Goal: Information Seeking & Learning: Find specific fact

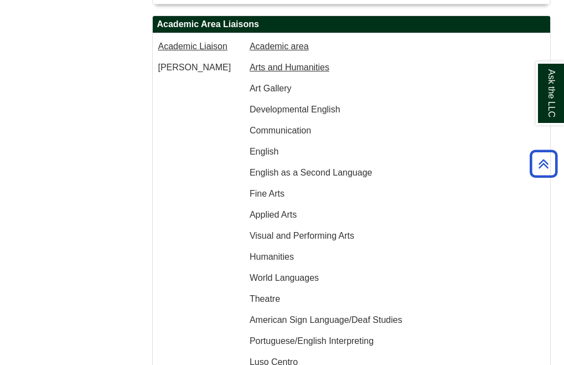
scroll to position [719, 0]
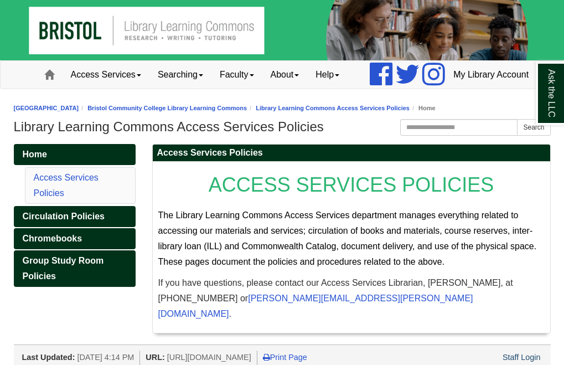
scroll to position [20, 0]
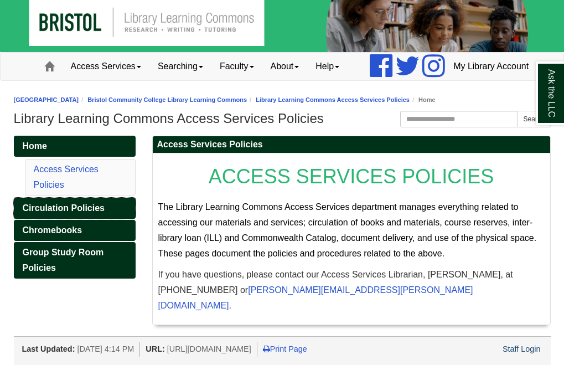
click at [76, 213] on span "Circulation Policies" at bounding box center [64, 207] width 82 height 9
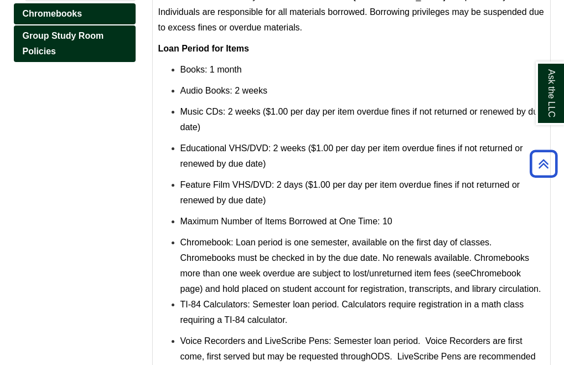
scroll to position [652, 0]
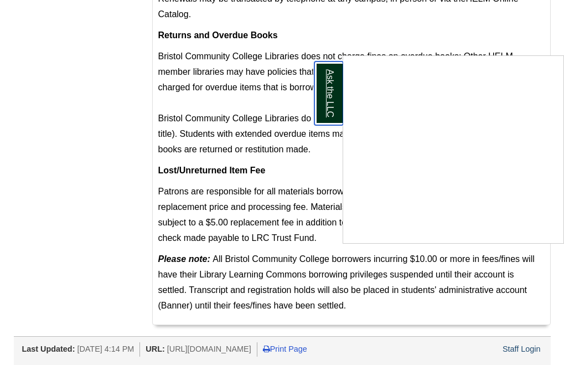
click at [327, 97] on link "Ask the LLC" at bounding box center [328, 93] width 29 height 64
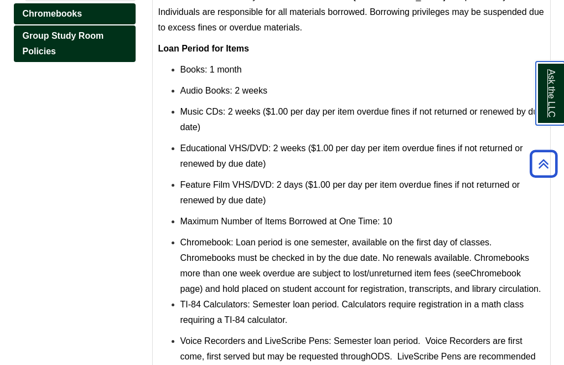
scroll to position [0, 0]
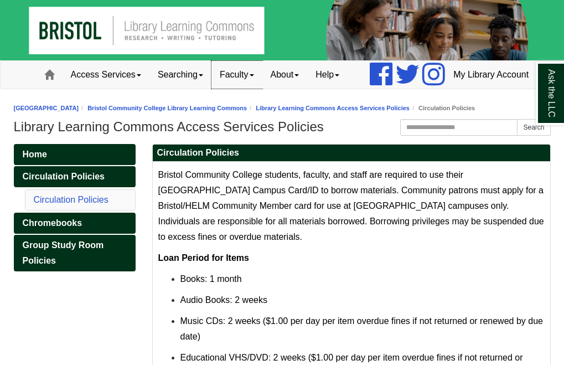
click at [222, 89] on link "Faculty" at bounding box center [236, 75] width 51 height 28
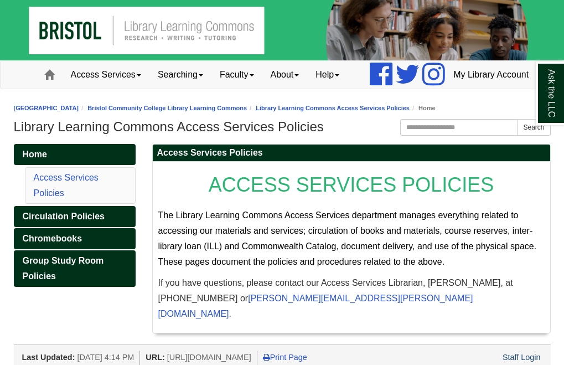
scroll to position [20, 0]
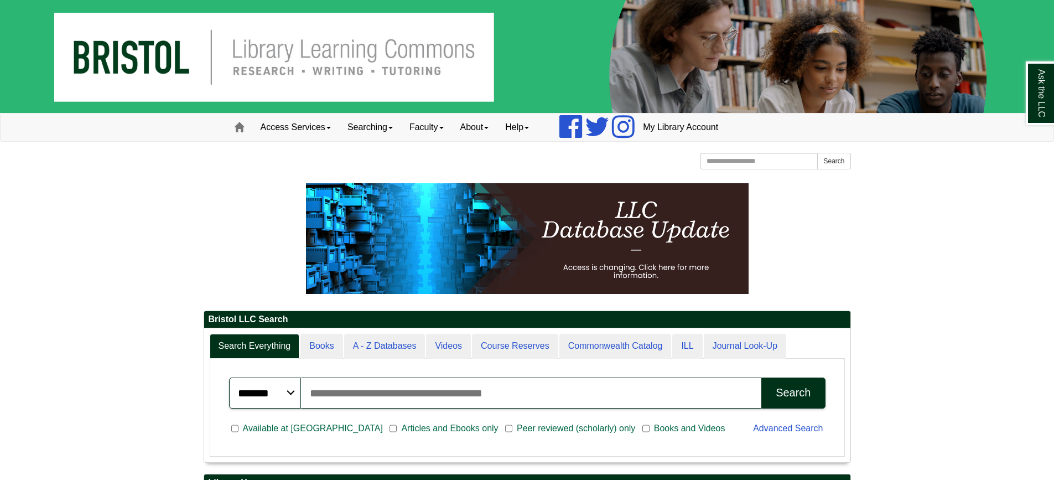
scroll to position [133, 646]
click at [335, 395] on input "Search articles, books, journals & more" at bounding box center [531, 392] width 461 height 31
paste input "**********"
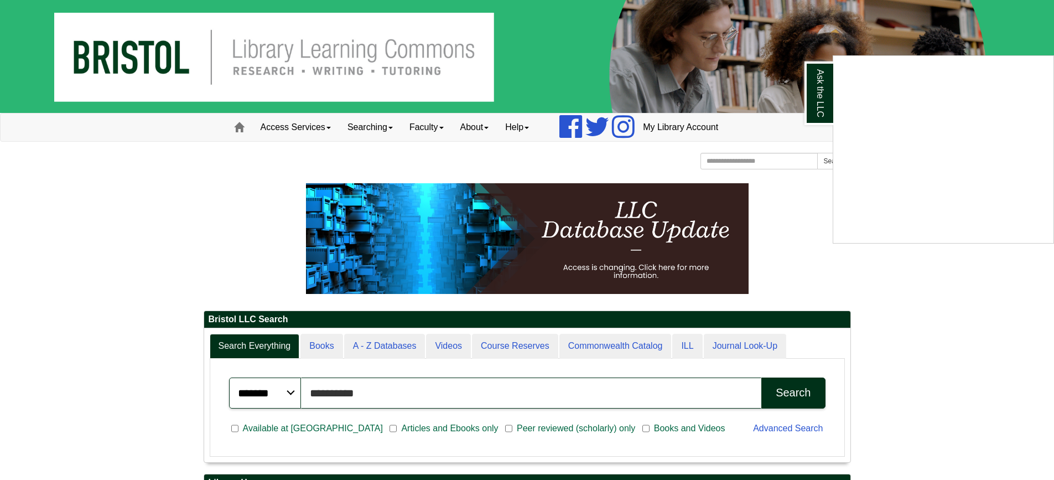
type input "**********"
click at [782, 395] on div "Ask the LLC" at bounding box center [527, 240] width 1054 height 480
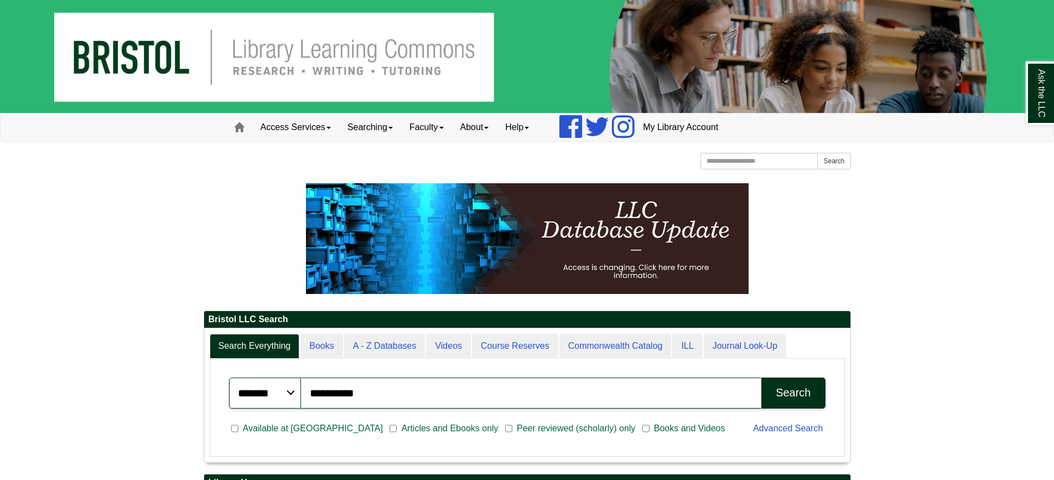
click at [782, 396] on div "Search" at bounding box center [793, 392] width 35 height 13
